Goal: Find specific page/section: Find specific page/section

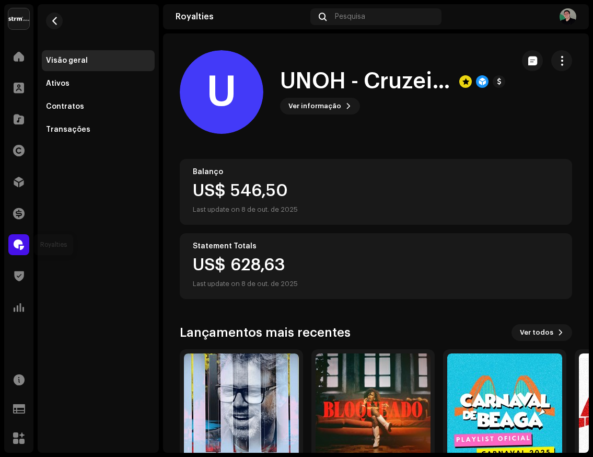
click at [18, 246] on span at bounding box center [19, 244] width 10 height 8
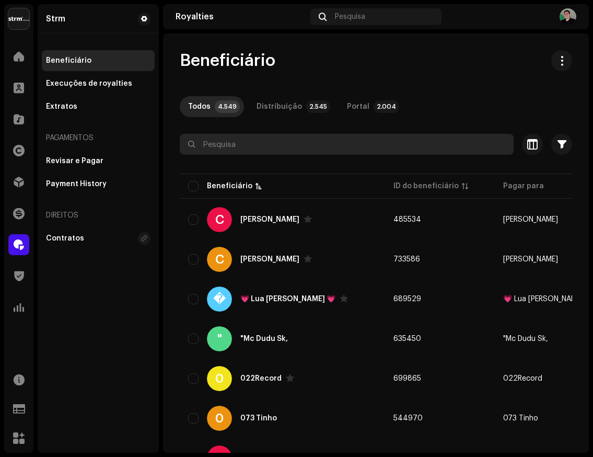
click at [233, 146] on input "text" at bounding box center [347, 144] width 334 height 21
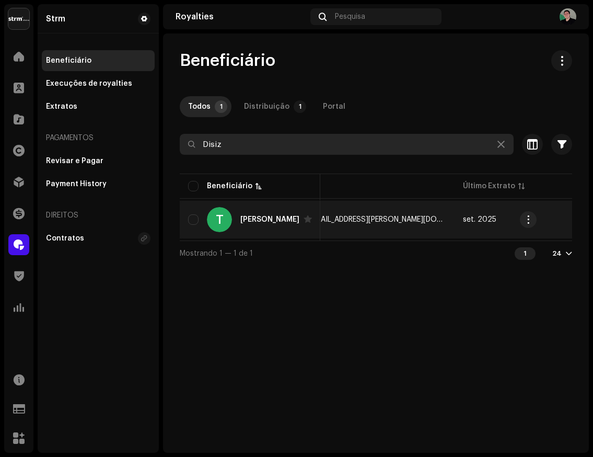
scroll to position [0, 453]
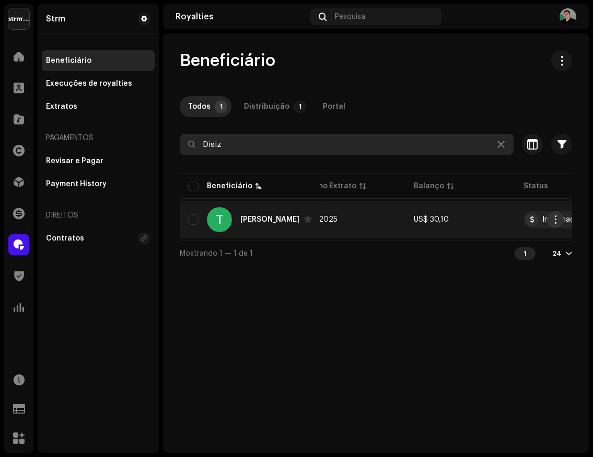
type input "Disiz"
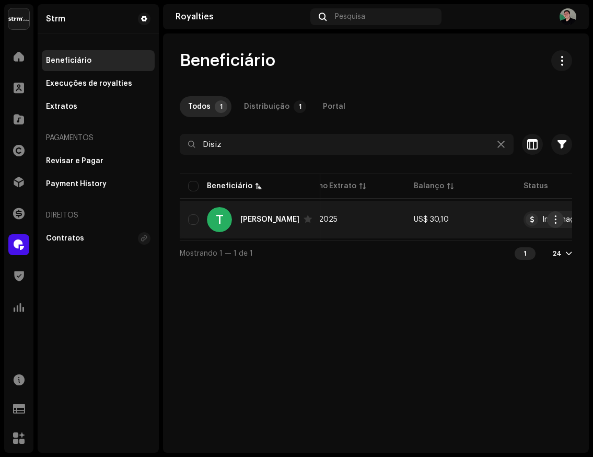
click at [555, 219] on span "button" at bounding box center [556, 219] width 8 height 8
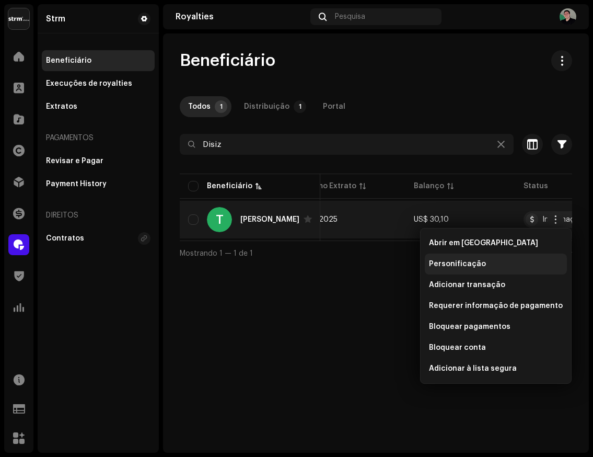
click at [474, 269] on div "Personificação" at bounding box center [496, 263] width 142 height 21
